Goal: Transaction & Acquisition: Subscribe to service/newsletter

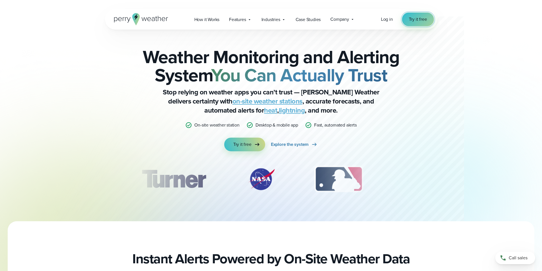
click at [413, 18] on span "Try it free" at bounding box center [418, 19] width 18 height 7
